Goal: Information Seeking & Learning: Learn about a topic

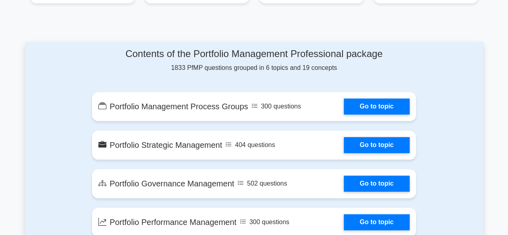
scroll to position [388, 0]
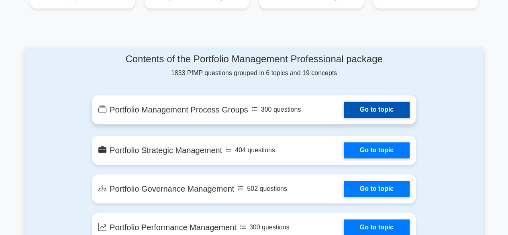
click at [377, 111] on link "Go to topic" at bounding box center [377, 110] width 66 height 16
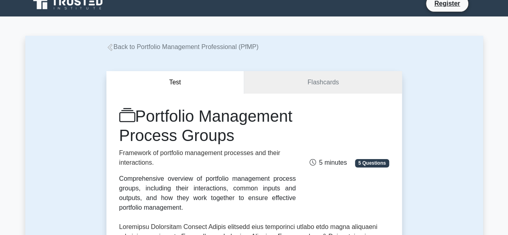
scroll to position [10, 0]
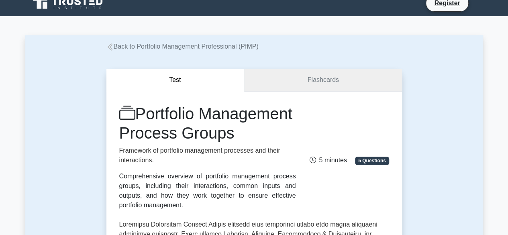
click at [323, 84] on link "Flashcards" at bounding box center [322, 80] width 157 height 23
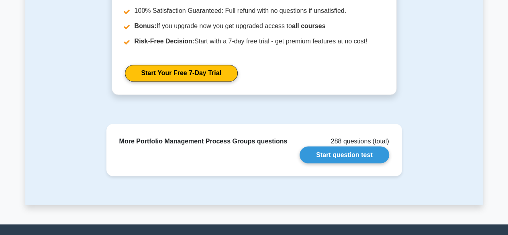
scroll to position [624, 0]
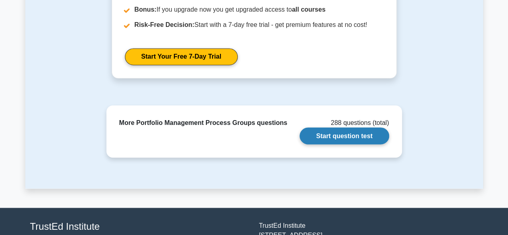
click at [360, 130] on link "Start question test" at bounding box center [343, 135] width 89 height 17
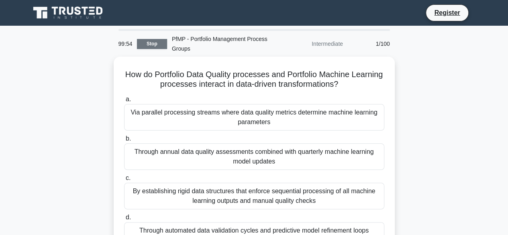
click at [152, 44] on link "Stop" at bounding box center [152, 44] width 30 height 10
